Goal: Task Accomplishment & Management: Use online tool/utility

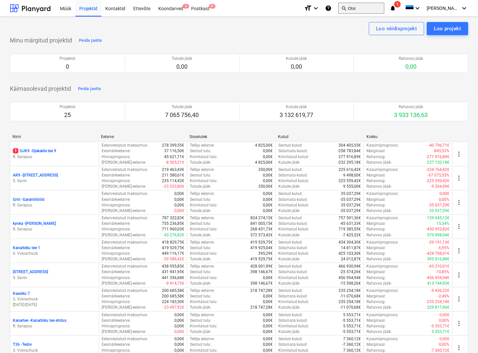
drag, startPoint x: 201, startPoint y: 9, endPoint x: 359, endPoint y: 12, distance: 158.0
click at [201, 9] on div "Postkast 9+" at bounding box center [200, 8] width 26 height 17
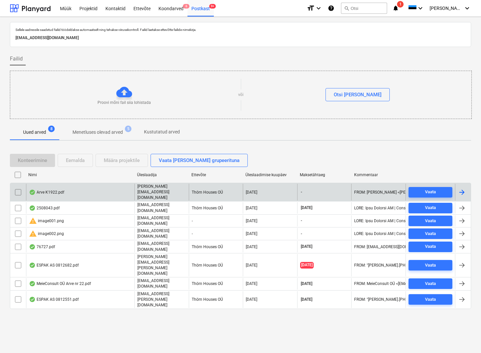
click at [53, 190] on div "Arve K1922.pdf" at bounding box center [46, 192] width 35 height 5
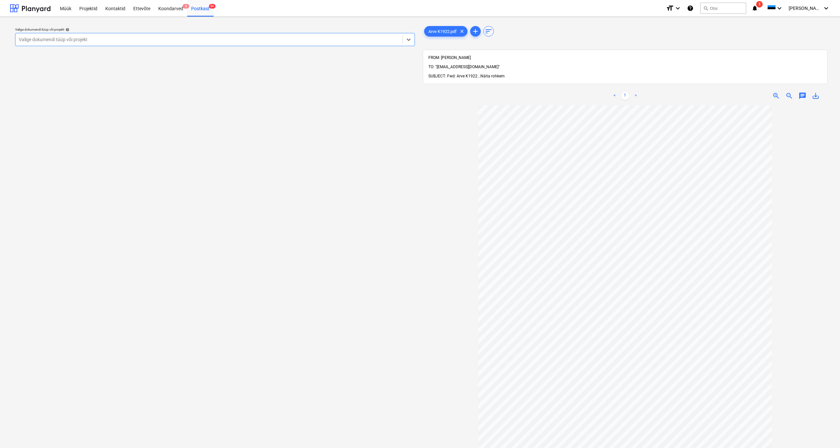
click at [480, 74] on span "Näita rohkem" at bounding box center [493, 76] width 24 height 5
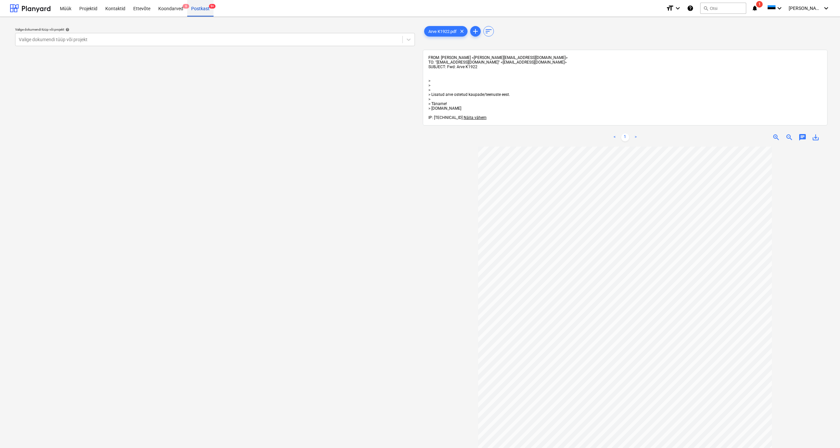
click at [197, 7] on div "Postkast 9+" at bounding box center [200, 8] width 26 height 17
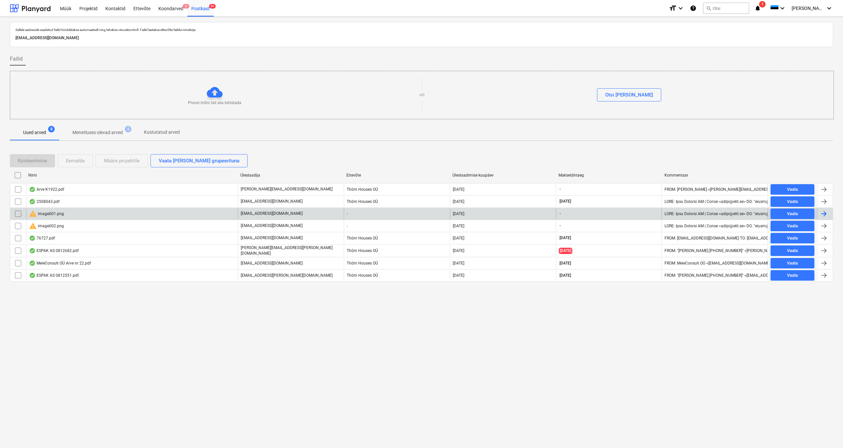
click at [45, 213] on div "warning image001.png" at bounding box center [46, 214] width 35 height 8
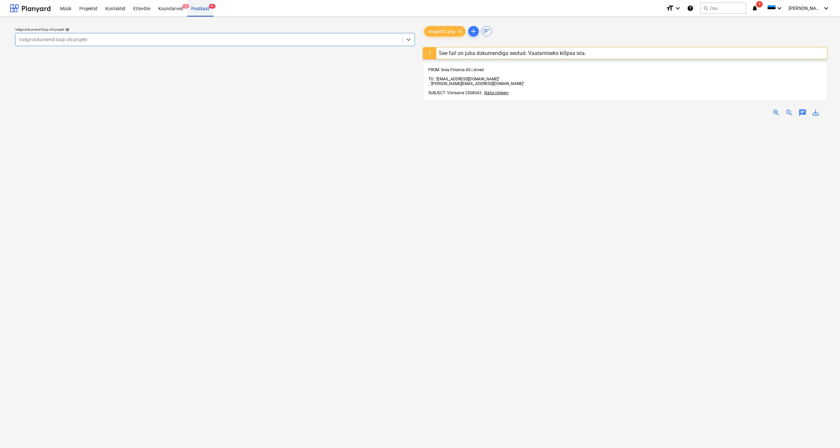
click at [201, 8] on div "Postkast 9+" at bounding box center [200, 8] width 26 height 17
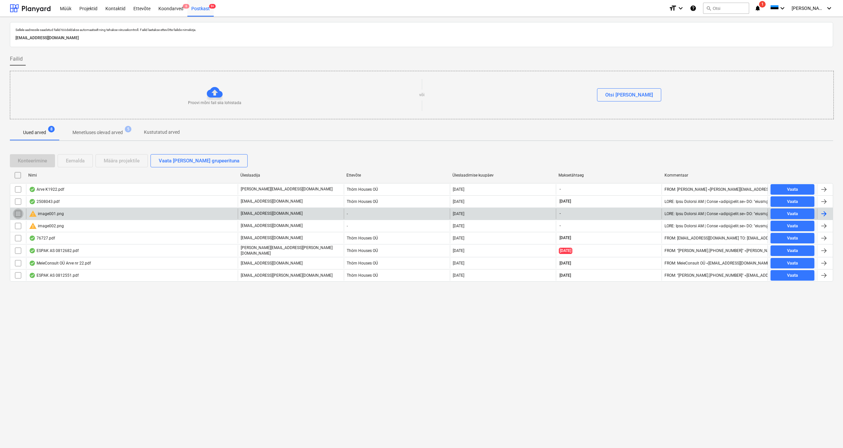
click at [17, 213] on input "checkbox" at bounding box center [18, 213] width 11 height 11
click at [80, 156] on div "Eemalda" at bounding box center [75, 160] width 19 height 9
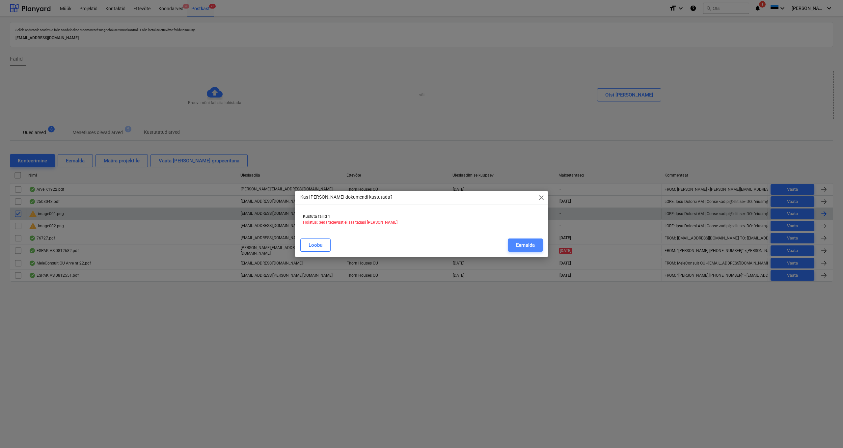
click at [480, 245] on div "Eemalda" at bounding box center [525, 245] width 19 height 9
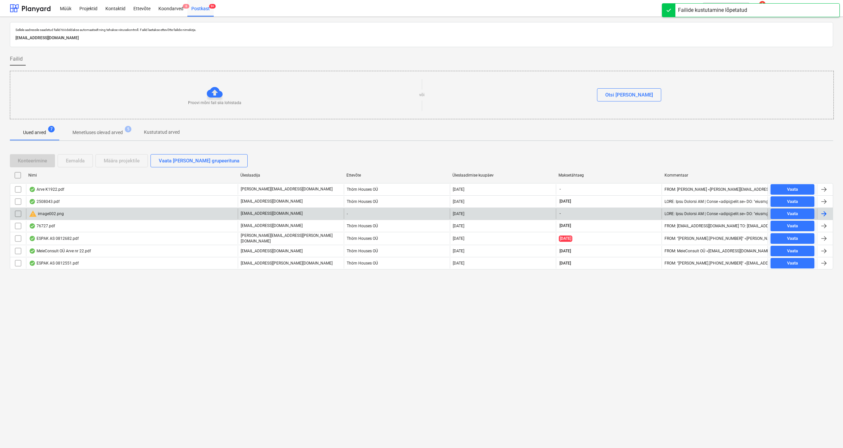
click at [49, 213] on div "warning image002.png" at bounding box center [46, 214] width 35 height 8
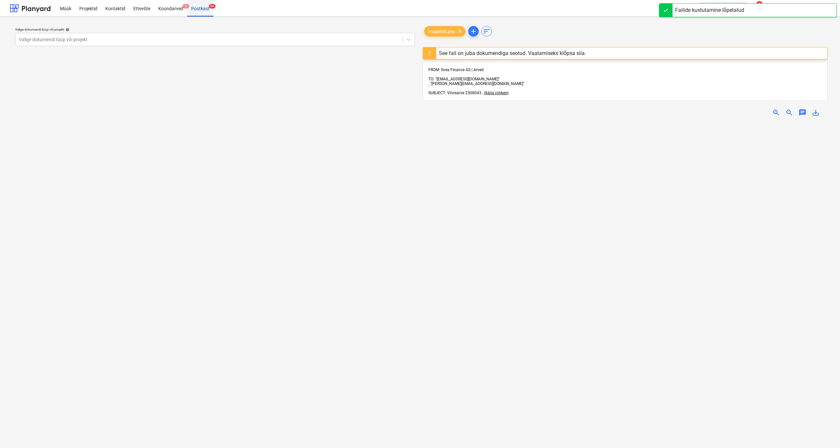
click at [199, 9] on div "Postkast 9+" at bounding box center [200, 8] width 26 height 17
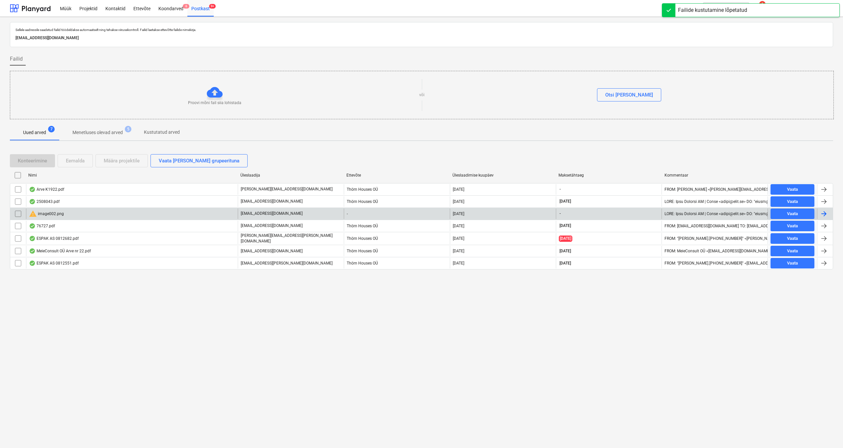
click at [15, 213] on input "checkbox" at bounding box center [18, 213] width 11 height 11
click at [80, 162] on div "Eemalda" at bounding box center [75, 160] width 19 height 9
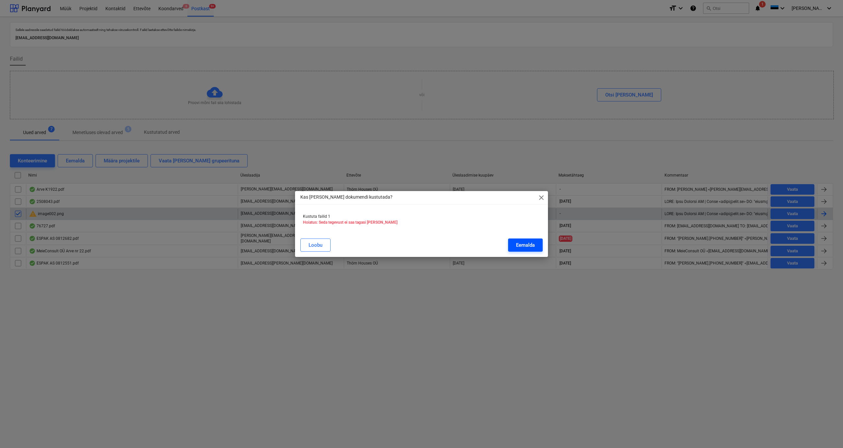
click at [480, 247] on div "Eemalda" at bounding box center [525, 245] width 19 height 9
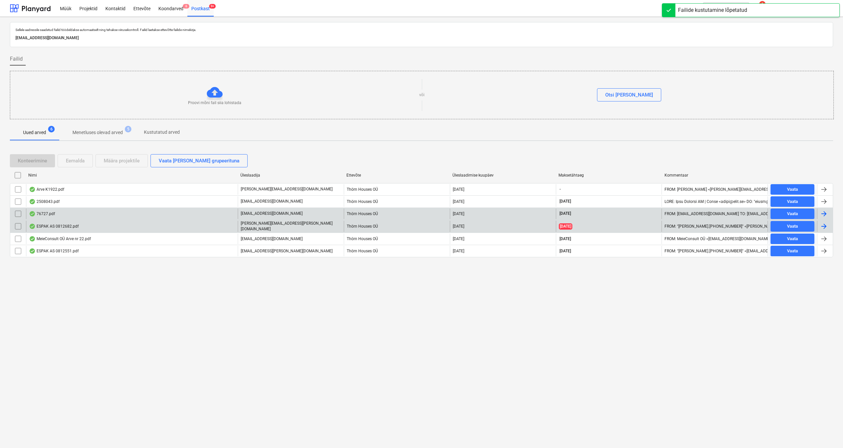
click at [46, 226] on div "ESPAK AS 0812682.pdf" at bounding box center [54, 225] width 50 height 5
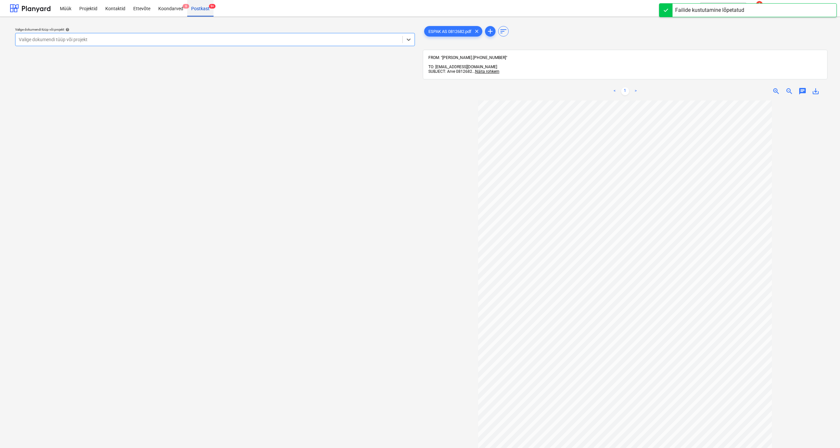
click at [201, 7] on div "Postkast 9+" at bounding box center [200, 8] width 26 height 17
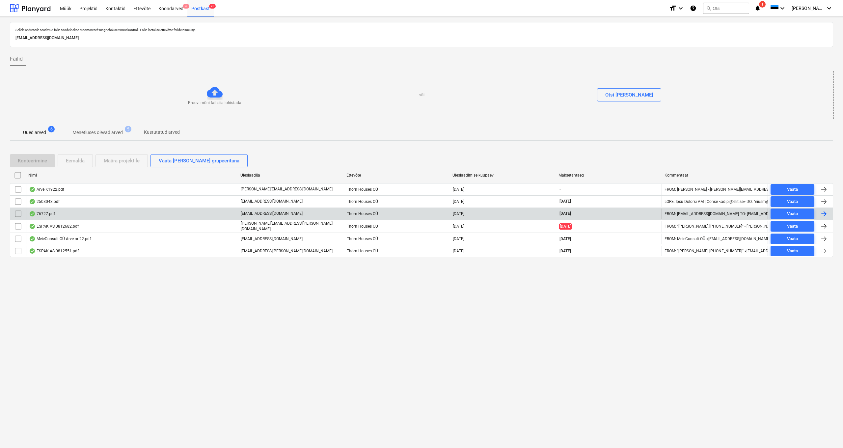
click at [49, 215] on div "76727.pdf" at bounding box center [42, 213] width 26 height 5
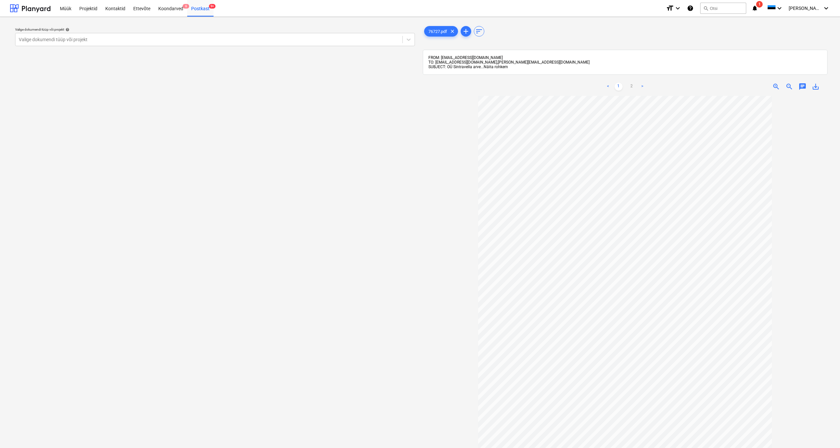
click at [480, 67] on span "Näita rohkem" at bounding box center [496, 67] width 24 height 5
click at [480, 106] on link "2" at bounding box center [632, 105] width 8 height 8
click at [203, 8] on div "Postkast 9+" at bounding box center [200, 8] width 26 height 17
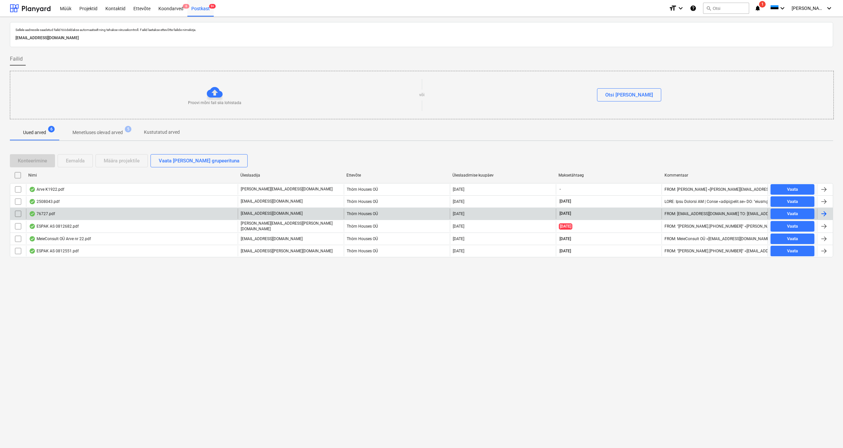
click at [43, 212] on div "76727.pdf" at bounding box center [42, 213] width 26 height 5
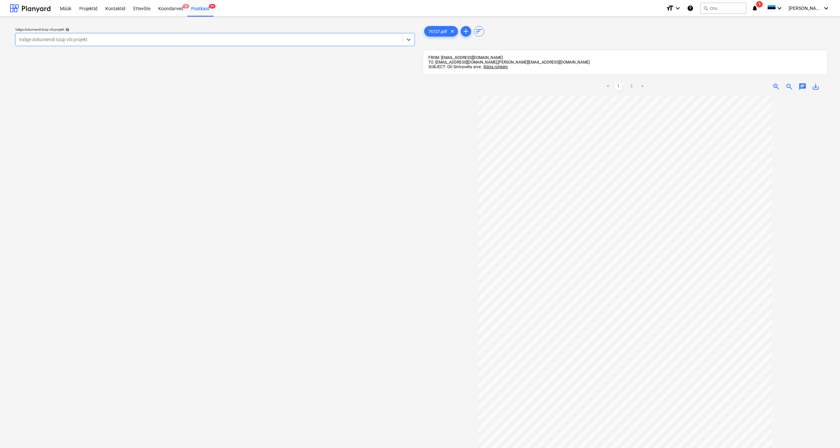
click at [63, 41] on div "Valige dokumendi tüüp või projekt" at bounding box center [209, 39] width 380 height 5
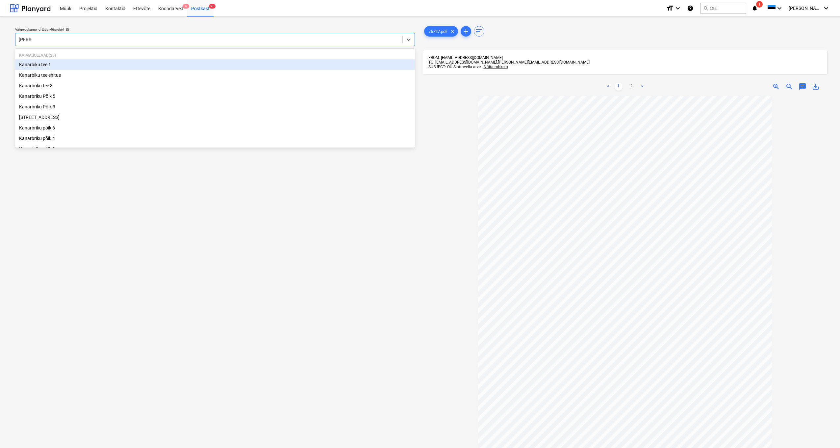
type input "kanarb"
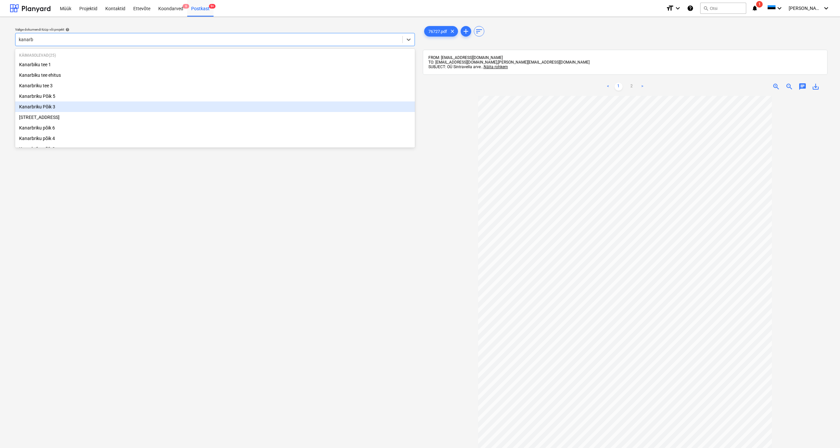
click at [33, 105] on div "Kanarbriku Põik 3" at bounding box center [215, 106] width 400 height 11
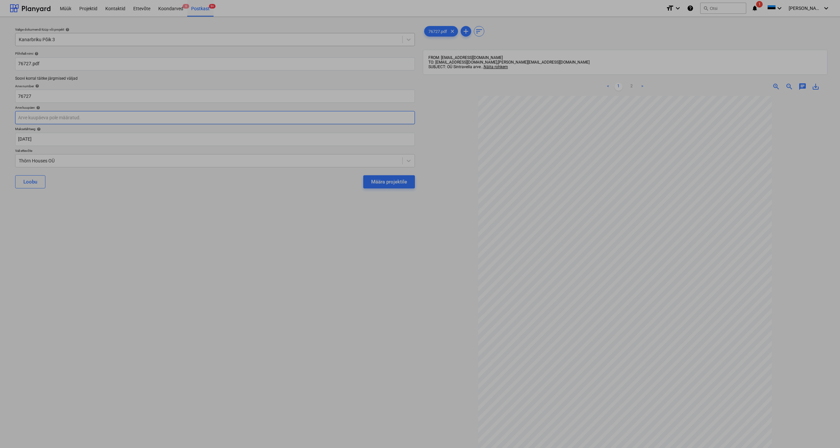
click at [23, 117] on body "Müük Projektid Kontaktid Ettevõte Koondarved 6 Postkast 9+ format_size keyboard…" at bounding box center [420, 224] width 840 height 448
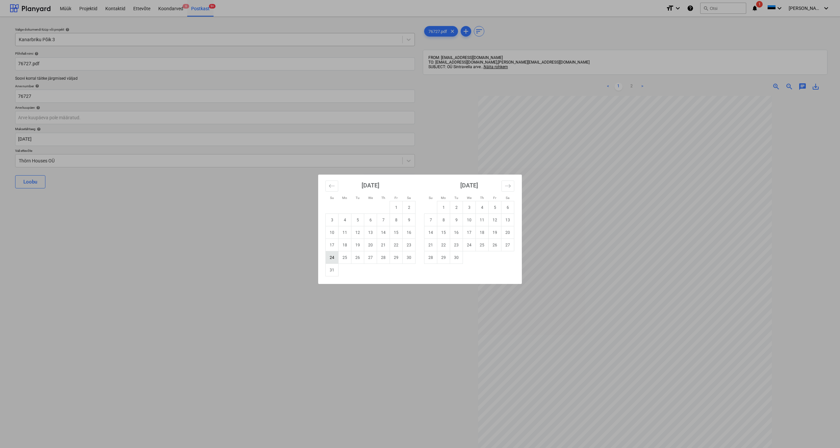
click at [333, 256] on td "24" at bounding box center [332, 257] width 13 height 13
type input "[DATE]"
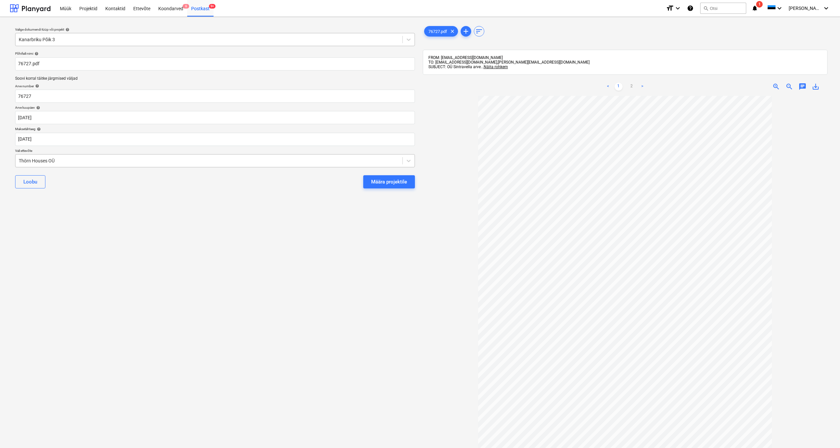
click at [16, 159] on div "Thörn Houses OÜ" at bounding box center [208, 160] width 387 height 9
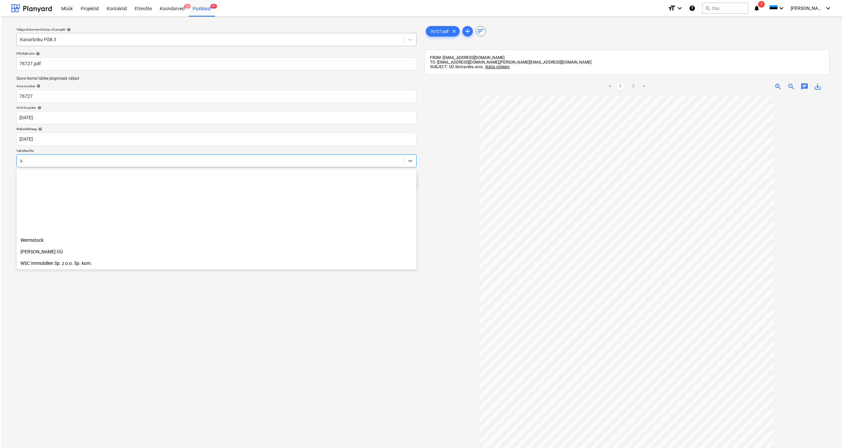
scroll to position [1917, 0]
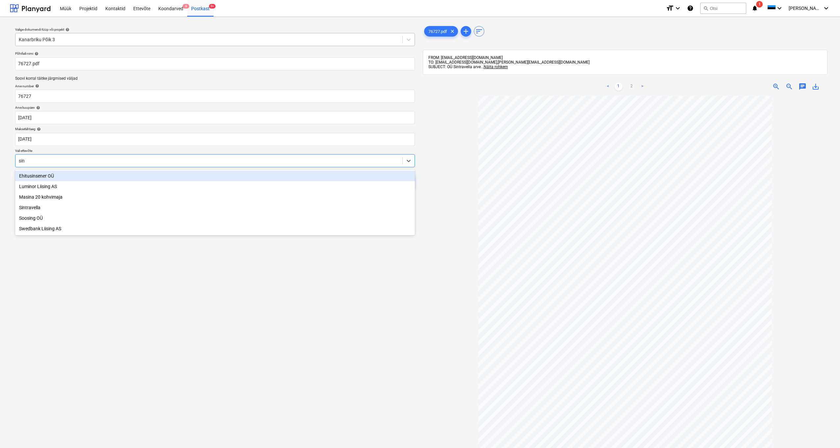
type input "sint"
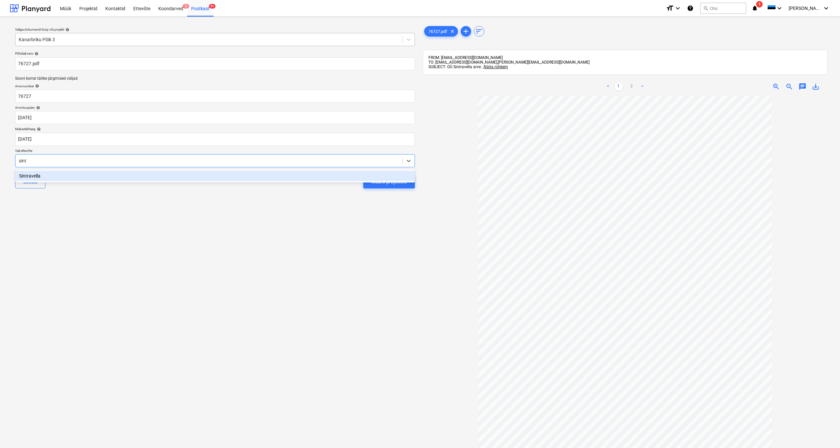
click at [35, 177] on div "Sintravella" at bounding box center [215, 175] width 400 height 11
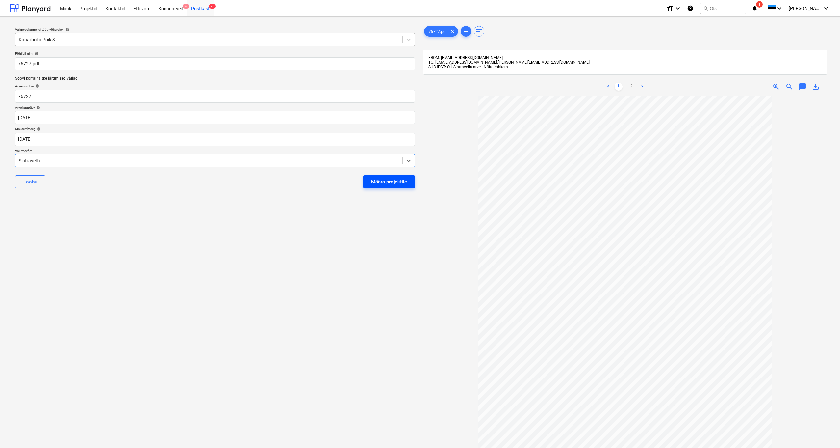
click at [379, 180] on div "Määra projektile" at bounding box center [389, 181] width 36 height 9
